Goal: Find specific fact: Find specific fact

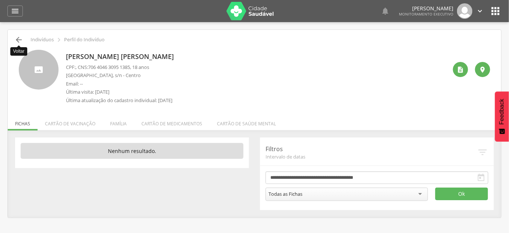
click at [22, 39] on icon "" at bounding box center [18, 39] width 9 height 9
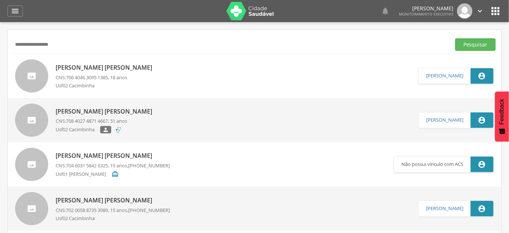
click at [25, 42] on input "**********" at bounding box center [230, 44] width 435 height 13
type input "**********"
click at [456, 38] on button "Pesquisar" at bounding box center [476, 44] width 41 height 13
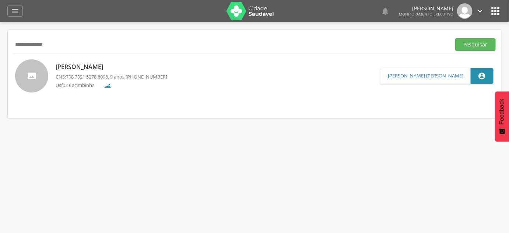
click at [116, 69] on p "[PERSON_NAME]" at bounding box center [112, 67] width 112 height 8
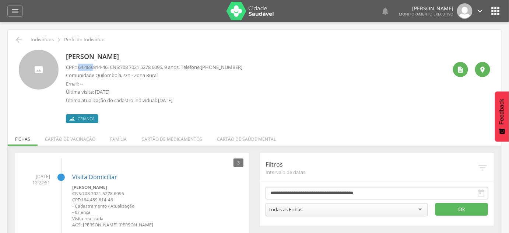
drag, startPoint x: 78, startPoint y: 66, endPoint x: 98, endPoint y: 69, distance: 19.7
click at [97, 69] on span "164.489.814-46" at bounding box center [92, 67] width 32 height 7
drag, startPoint x: 77, startPoint y: 67, endPoint x: 112, endPoint y: 69, distance: 34.7
click at [112, 69] on p "CPF: 164.489.814-46 , CNS: [PHONE_NUMBER] , 9 anos, Telefone: [PHONE_NUMBER]" at bounding box center [154, 67] width 177 height 7
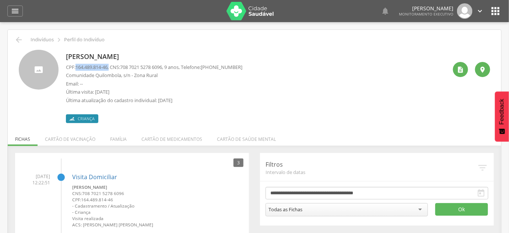
click at [112, 69] on p "CPF: 164.489.814-46 , CNS: [PHONE_NUMBER] , 9 anos, Telefone: [PHONE_NUMBER]" at bounding box center [154, 67] width 177 height 7
drag, startPoint x: 77, startPoint y: 68, endPoint x: 109, endPoint y: 69, distance: 32.1
click at [108, 69] on span "164.489.814-46" at bounding box center [92, 67] width 32 height 7
copy span "164.489.814-46"
click at [95, 53] on p "[PERSON_NAME]" at bounding box center [154, 57] width 177 height 10
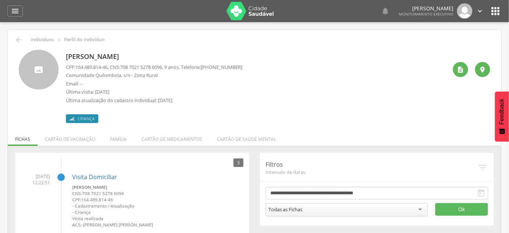
click at [95, 53] on p "[PERSON_NAME]" at bounding box center [154, 57] width 177 height 10
copy div "[PERSON_NAME]"
click at [463, 69] on icon "" at bounding box center [460, 69] width 7 height 7
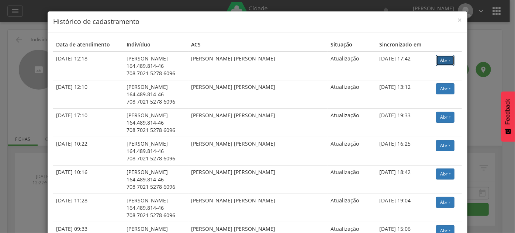
click at [443, 62] on link "Abrir" at bounding box center [445, 60] width 18 height 11
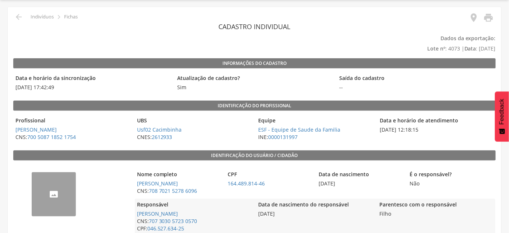
scroll to position [33, 0]
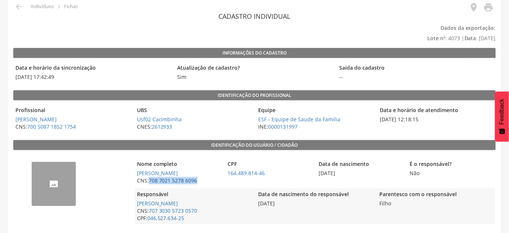
drag, startPoint x: 206, startPoint y: 182, endPoint x: 150, endPoint y: 184, distance: 56.4
click at [150, 184] on span "CNS: 708 7021 5278 6096" at bounding box center [178, 180] width 87 height 7
copy link "708 7021 5278 6096"
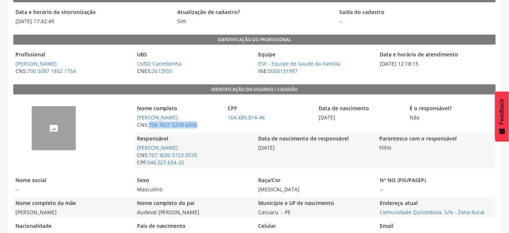
scroll to position [100, 0]
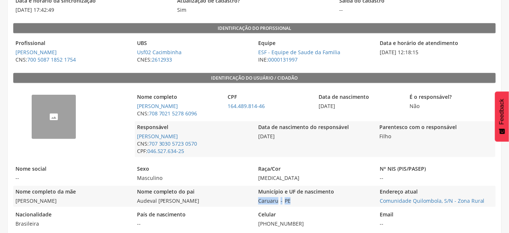
drag, startPoint x: 324, startPoint y: 201, endPoint x: 258, endPoint y: 204, distance: 66.4
click at [258, 204] on div "Município e UF de nascimento Caruaru - PE" at bounding box center [315, 196] width 118 height 21
copy div "Caruaru - PE"
click at [365, 202] on div "Município e UF de nascimento Caruaru - PE" at bounding box center [315, 196] width 118 height 21
click at [378, 201] on span "Comunidade Quilombola, S/N - Zona Rural" at bounding box center [437, 200] width 118 height 7
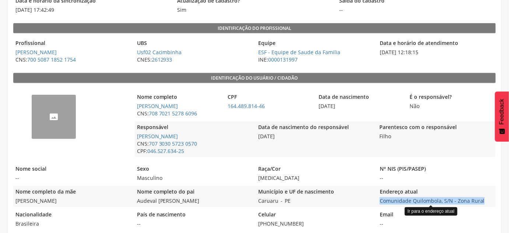
drag, startPoint x: 377, startPoint y: 201, endPoint x: 476, endPoint y: 199, distance: 98.1
click at [476, 199] on div "Nome completo da mãe Silvana Cristina da Paz Nome completo do pai Audeval Crist…" at bounding box center [254, 196] width 483 height 21
copy link "Comunidade Quilombola, S/N - Zona Rural"
